Goal: Communication & Community: Answer question/provide support

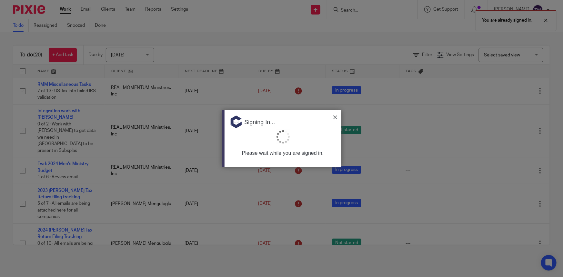
click at [335, 117] on img at bounding box center [335, 118] width 4 height 4
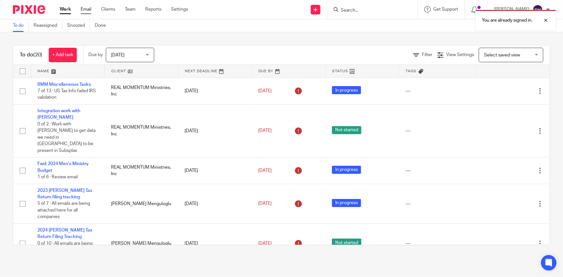
click at [85, 6] on link "Email" at bounding box center [86, 9] width 11 height 6
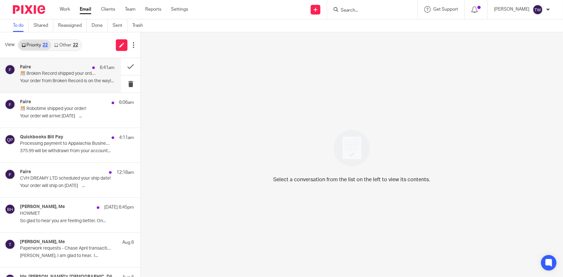
click at [56, 75] on p "🎊 Broken Record shipped your order!" at bounding box center [58, 73] width 76 height 5
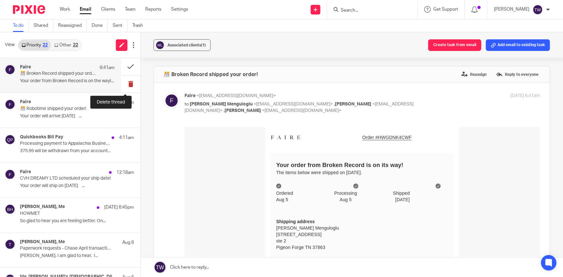
click at [127, 84] on button at bounding box center [130, 84] width 19 height 17
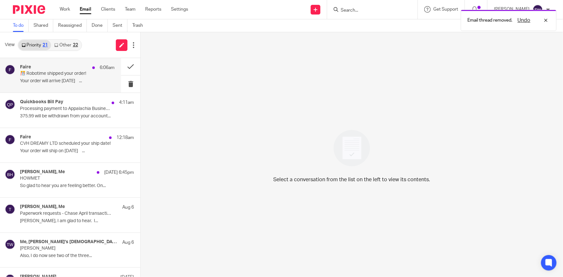
click at [59, 81] on p "Your order will arrive [DATE]͏‌ ͏‌ ͏‌ ͏‌ ͏‌..." at bounding box center [67, 80] width 95 height 5
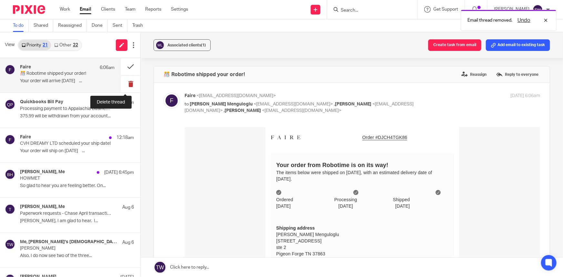
click at [126, 84] on button at bounding box center [130, 84] width 19 height 17
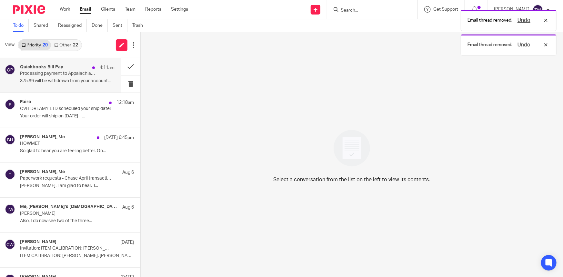
click at [43, 77] on div "Quickbooks Bill Pay 4:11am Processing payment to Appalachia Business Communicat…" at bounding box center [67, 76] width 95 height 22
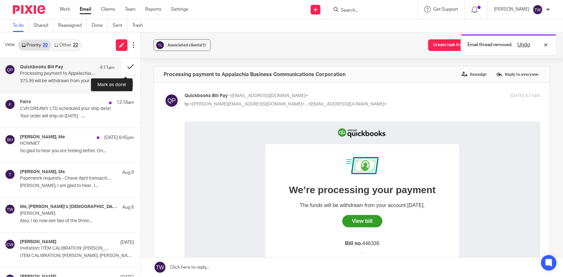
click at [123, 66] on button at bounding box center [130, 66] width 19 height 17
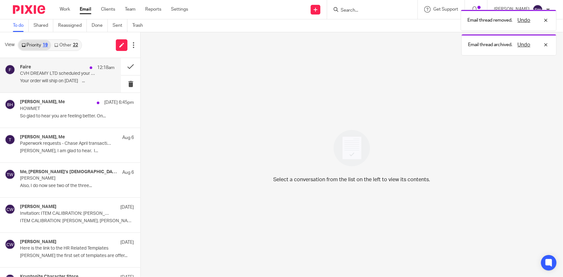
click at [62, 76] on p "CVH DREAMY LTD scheduled your ship date!" at bounding box center [58, 73] width 76 height 5
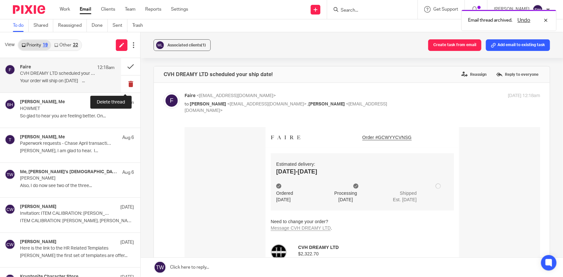
click at [126, 84] on button at bounding box center [130, 84] width 19 height 17
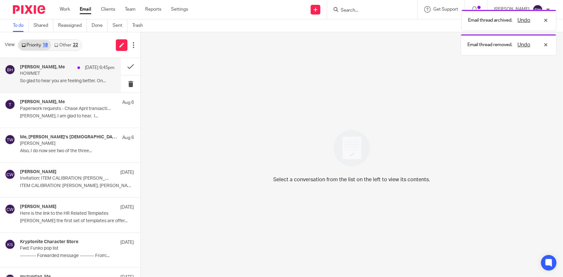
click at [44, 78] on p "So glad to hear you are feeling better. On..." at bounding box center [67, 80] width 95 height 5
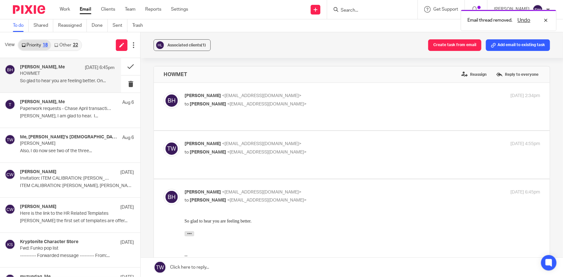
click at [60, 45] on link "Other 22" at bounding box center [66, 45] width 30 height 10
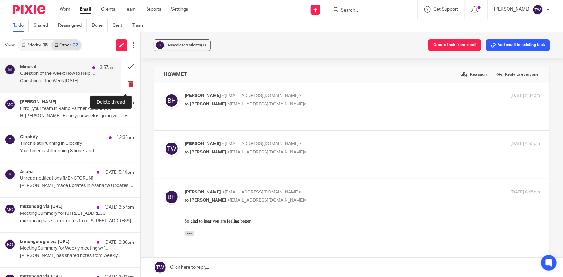
click at [126, 81] on button at bounding box center [130, 84] width 19 height 17
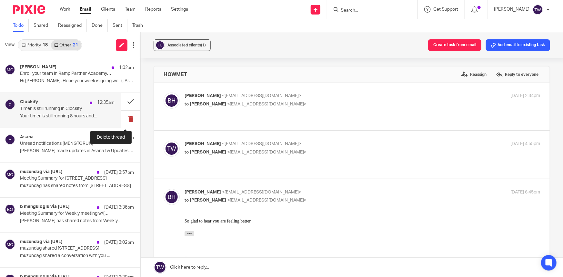
click at [127, 119] on button at bounding box center [130, 119] width 19 height 17
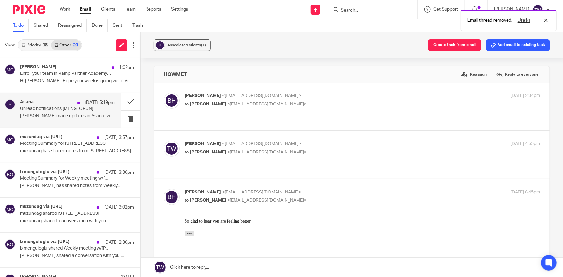
click at [50, 114] on p "Johanny made updates in Asana tw Updates from..." at bounding box center [67, 116] width 95 height 5
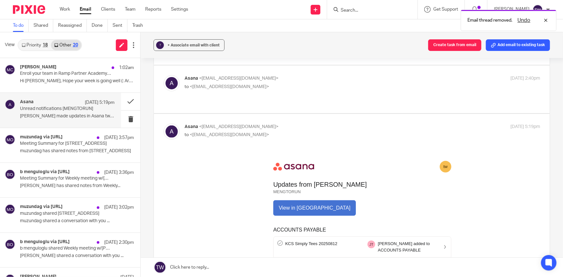
scroll to position [117, 0]
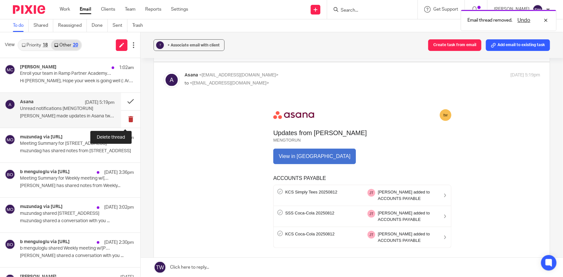
click at [125, 118] on button at bounding box center [130, 119] width 19 height 17
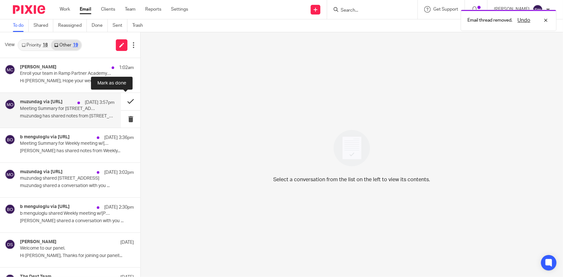
click at [125, 102] on button at bounding box center [130, 101] width 19 height 17
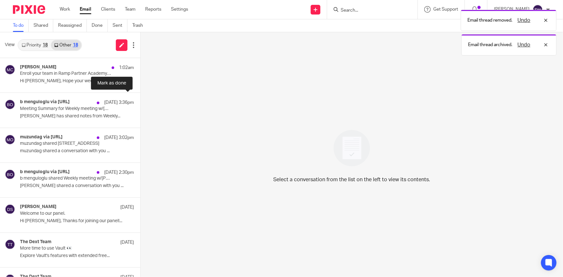
click at [140, 102] on button at bounding box center [142, 101] width 5 height 17
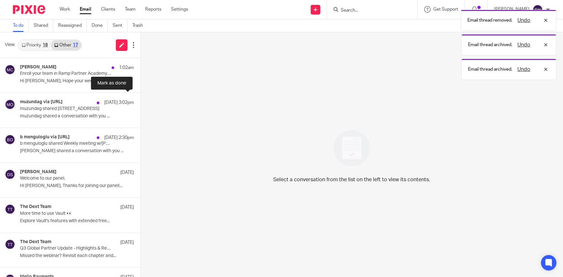
click at [140, 102] on button at bounding box center [142, 101] width 5 height 17
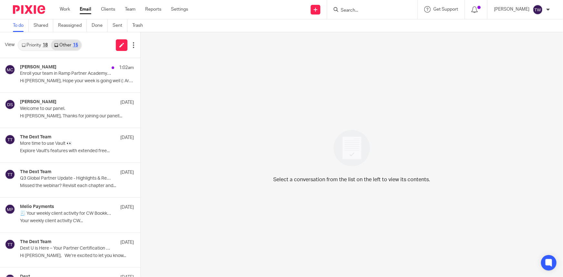
click at [32, 47] on link "Priority 18" at bounding box center [34, 45] width 33 height 10
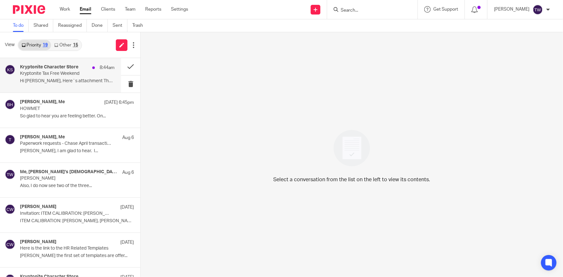
click at [48, 76] on p "Kryptonite Tax Free Weekend" at bounding box center [58, 73] width 76 height 5
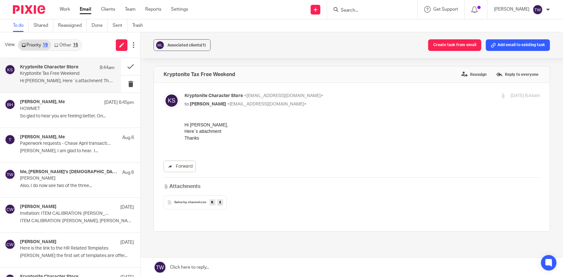
click at [219, 203] on icon at bounding box center [220, 202] width 2 height 5
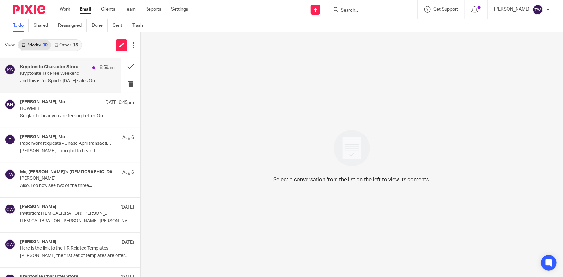
click at [48, 77] on div "Kryptonite Character Store 8:59am Kryptonite Tax Free Weekend and this is for S…" at bounding box center [67, 76] width 95 height 22
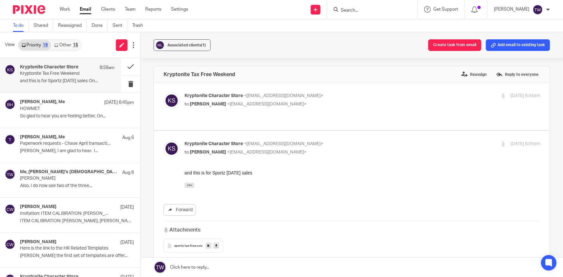
click at [194, 268] on link at bounding box center [352, 267] width 423 height 19
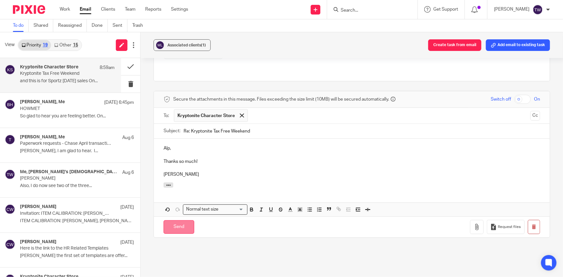
click at [169, 229] on input "Send" at bounding box center [179, 227] width 31 height 14
